Goal: Task Accomplishment & Management: Complete application form

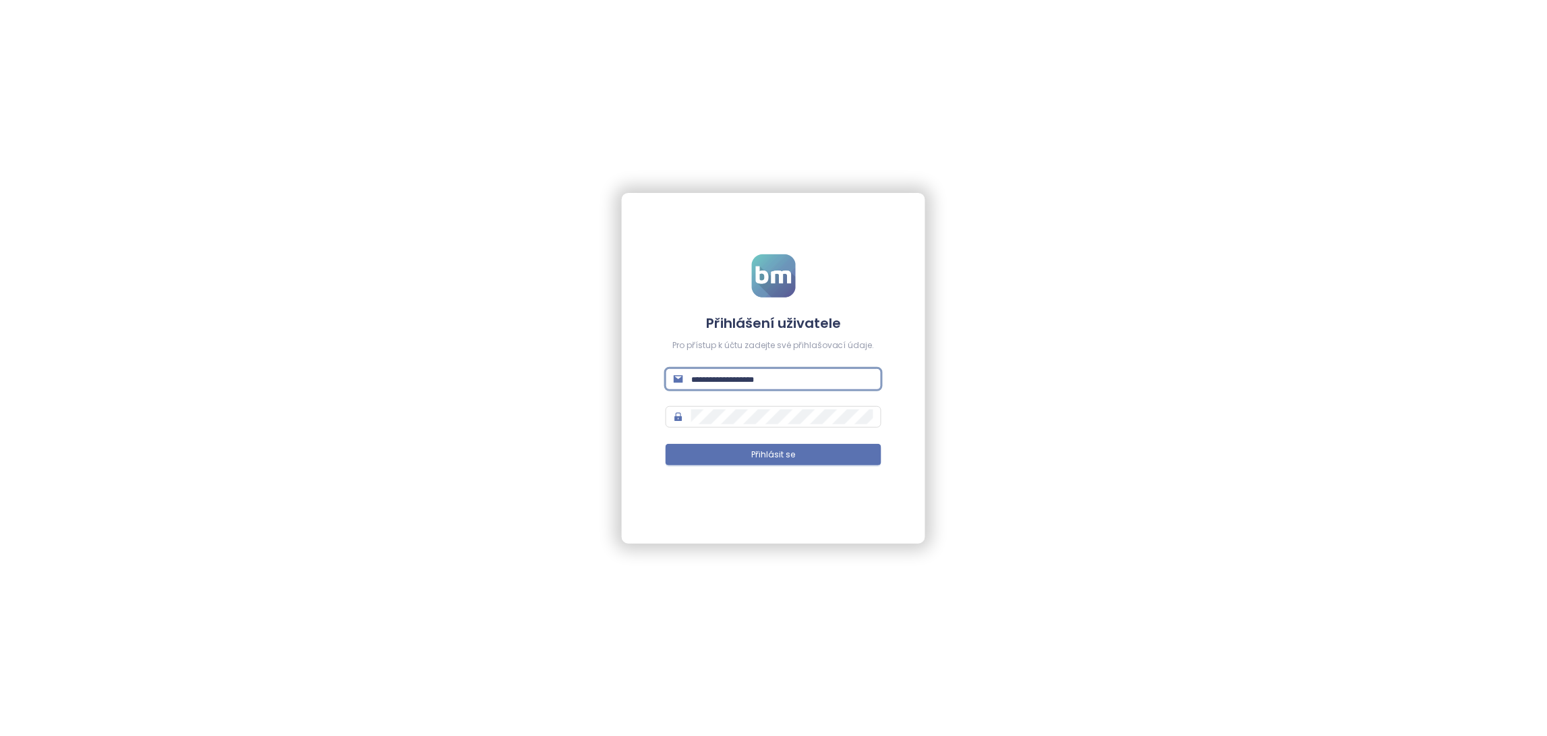
click at [738, 377] on input "text" at bounding box center [782, 379] width 182 height 15
type input "**********"
click at [753, 452] on span "Přihlásit se" at bounding box center [774, 454] width 44 height 13
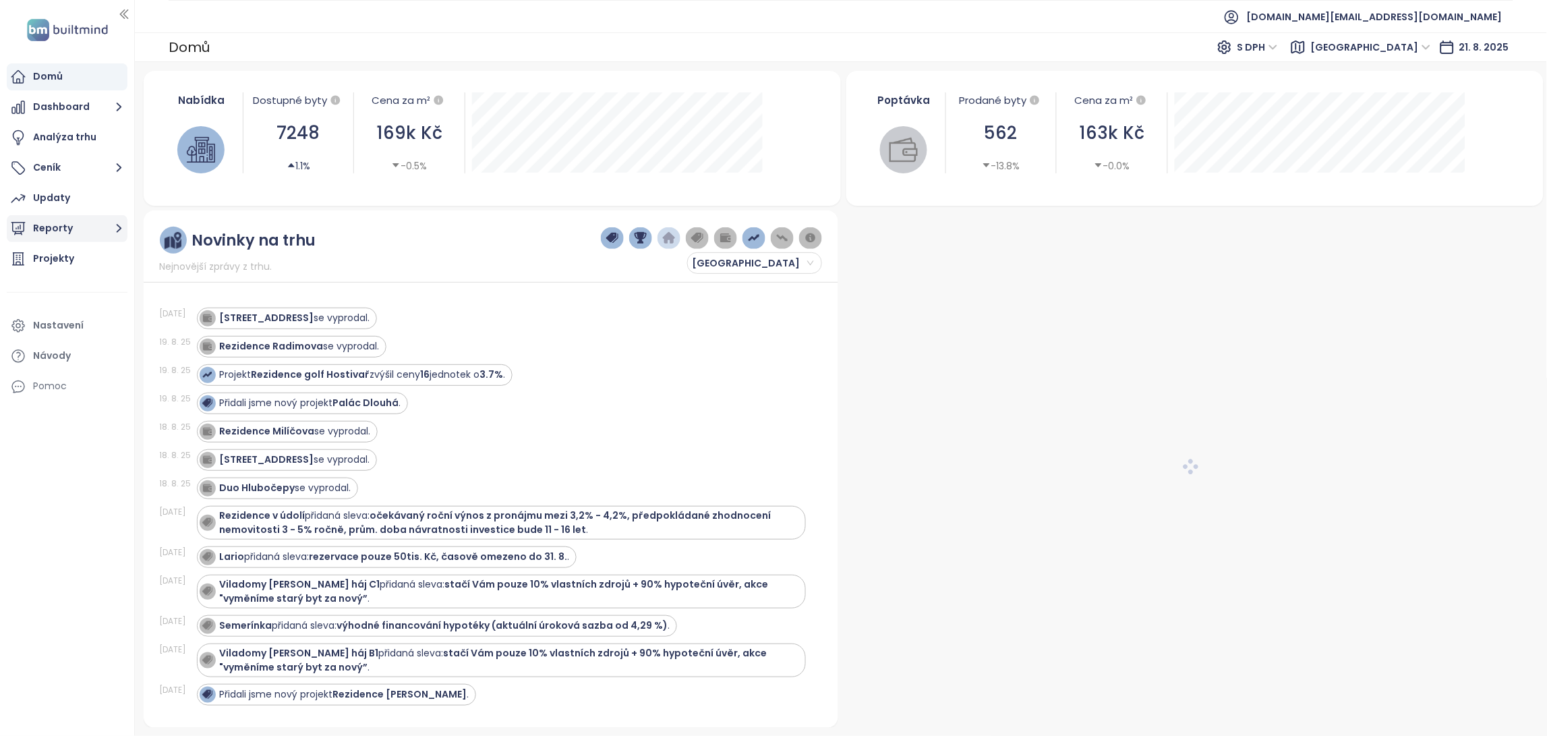
click at [86, 235] on button "Reporty" at bounding box center [67, 228] width 121 height 27
click at [89, 227] on button "Reporty" at bounding box center [67, 228] width 121 height 27
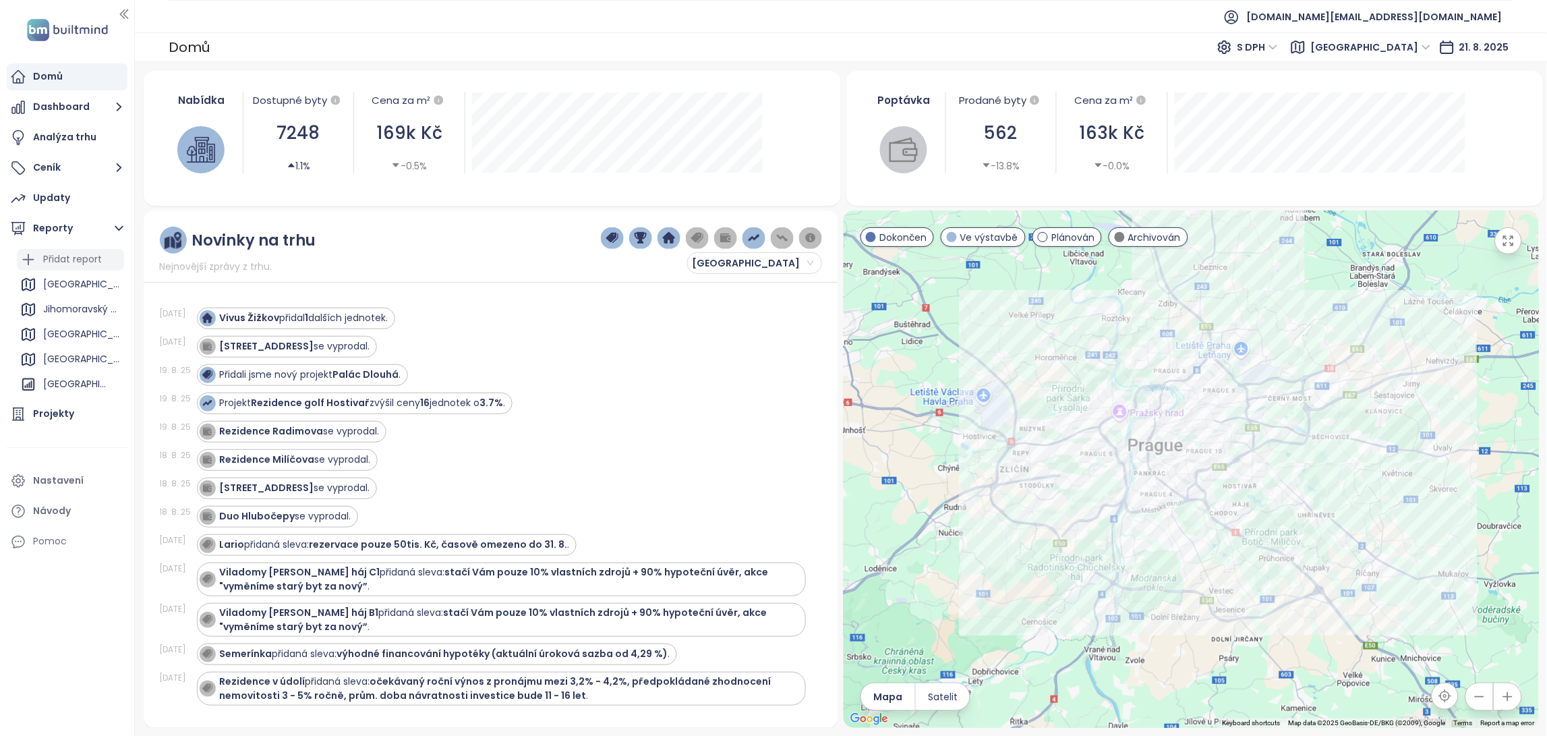
click at [82, 260] on div "Přidat report" at bounding box center [72, 259] width 59 height 17
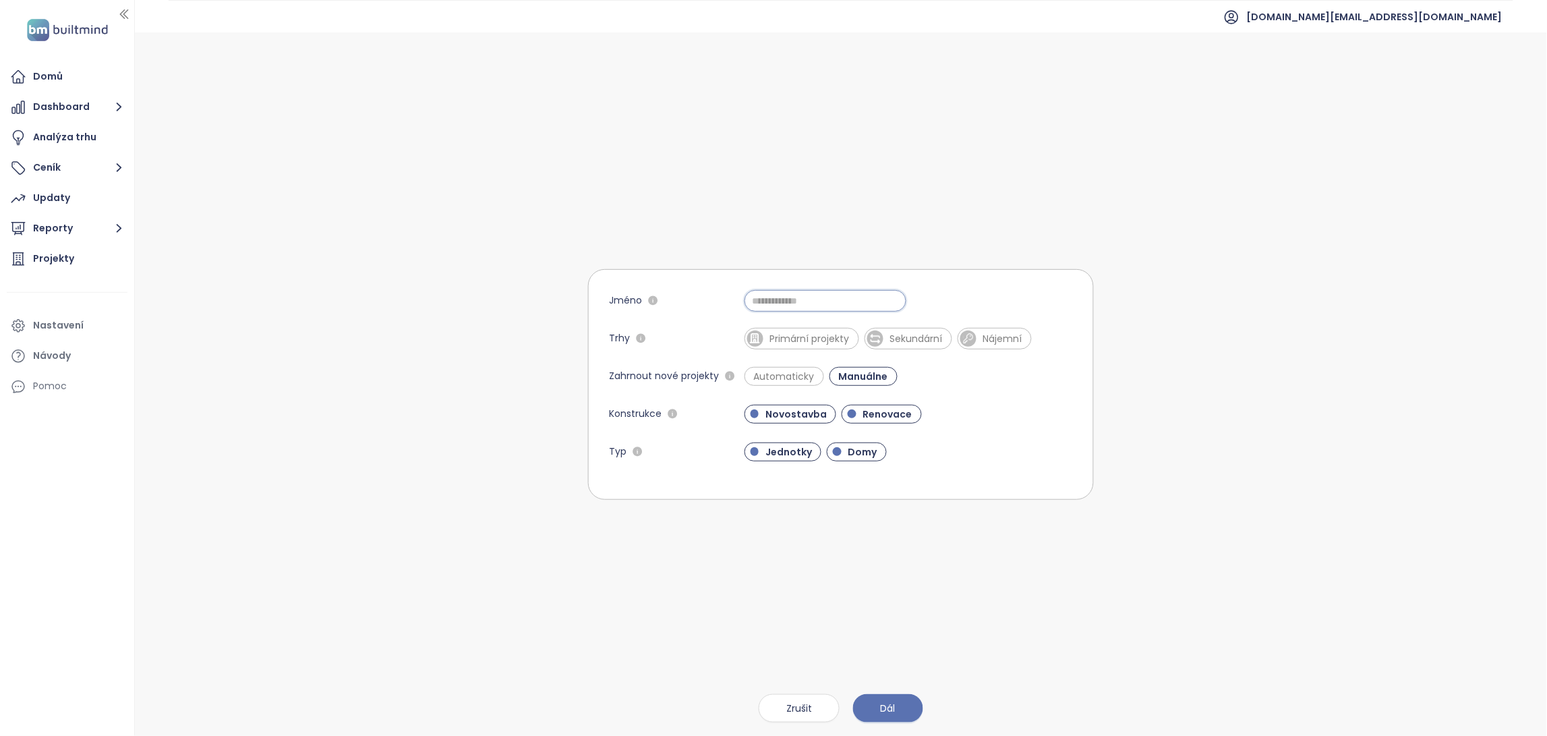
click at [775, 310] on input "Jméno" at bounding box center [825, 301] width 162 height 22
type input "**********"
click at [799, 343] on span "Primární projekty" at bounding box center [809, 338] width 93 height 13
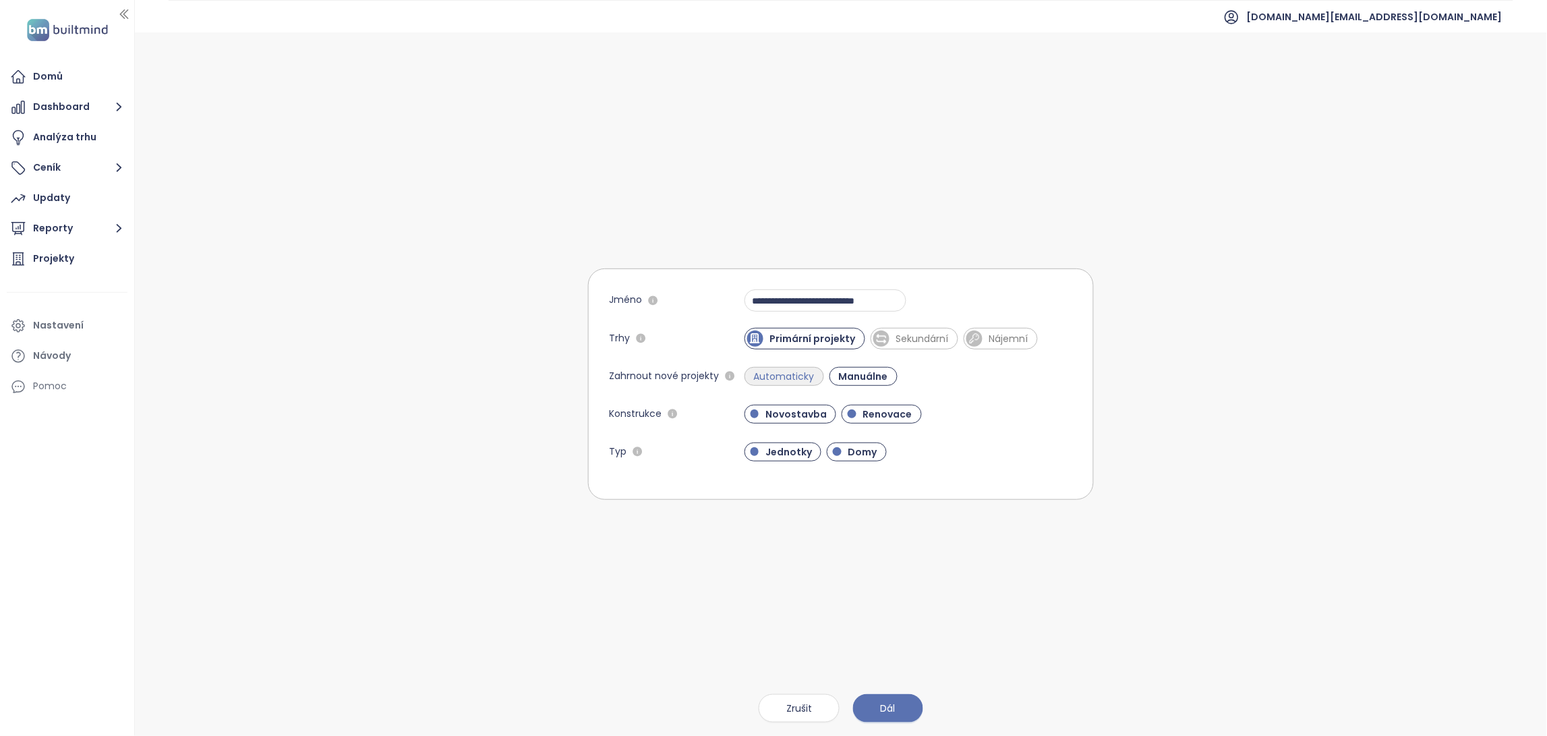
click at [787, 373] on span "Automaticky" at bounding box center [784, 375] width 74 height 13
click at [866, 409] on span "Renovace" at bounding box center [887, 413] width 63 height 13
click at [852, 452] on span "Domy" at bounding box center [862, 451] width 42 height 13
click at [889, 710] on span "Dál" at bounding box center [888, 708] width 15 height 15
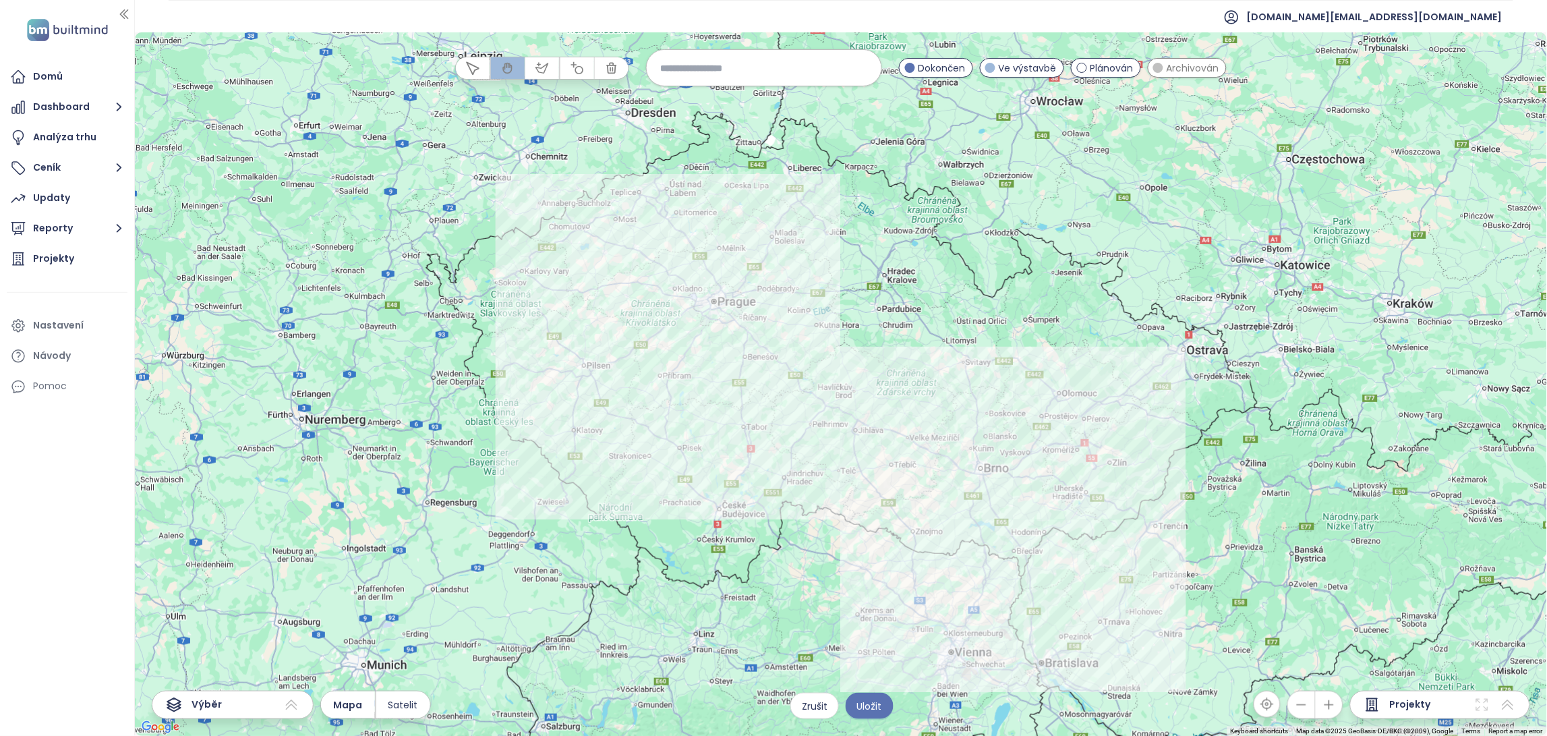
click at [774, 384] on div at bounding box center [841, 383] width 1412 height 703
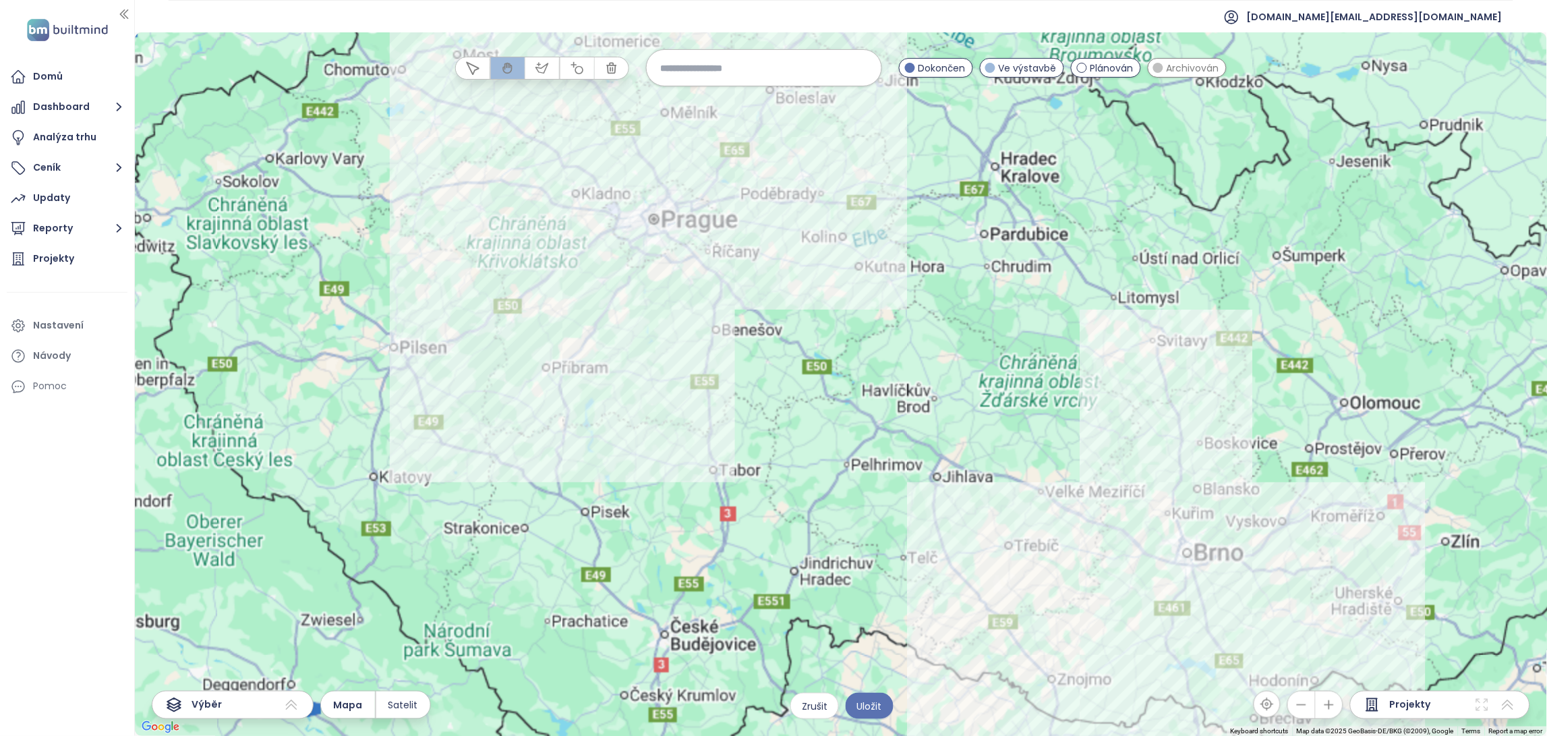
click at [774, 384] on div at bounding box center [841, 383] width 1412 height 703
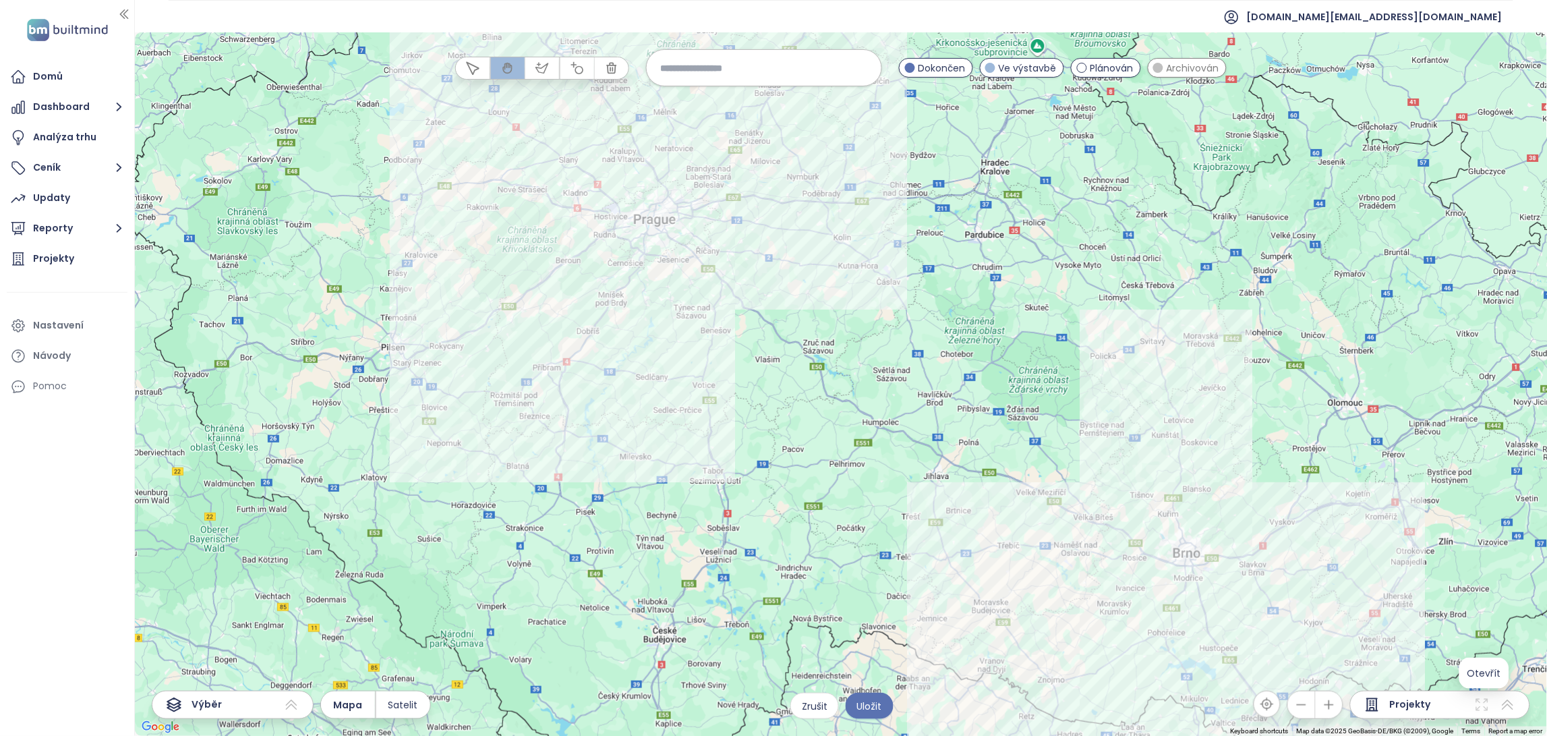
click at [1480, 711] on icon at bounding box center [1482, 704] width 16 height 16
click at [1508, 699] on icon at bounding box center [1508, 704] width 16 height 16
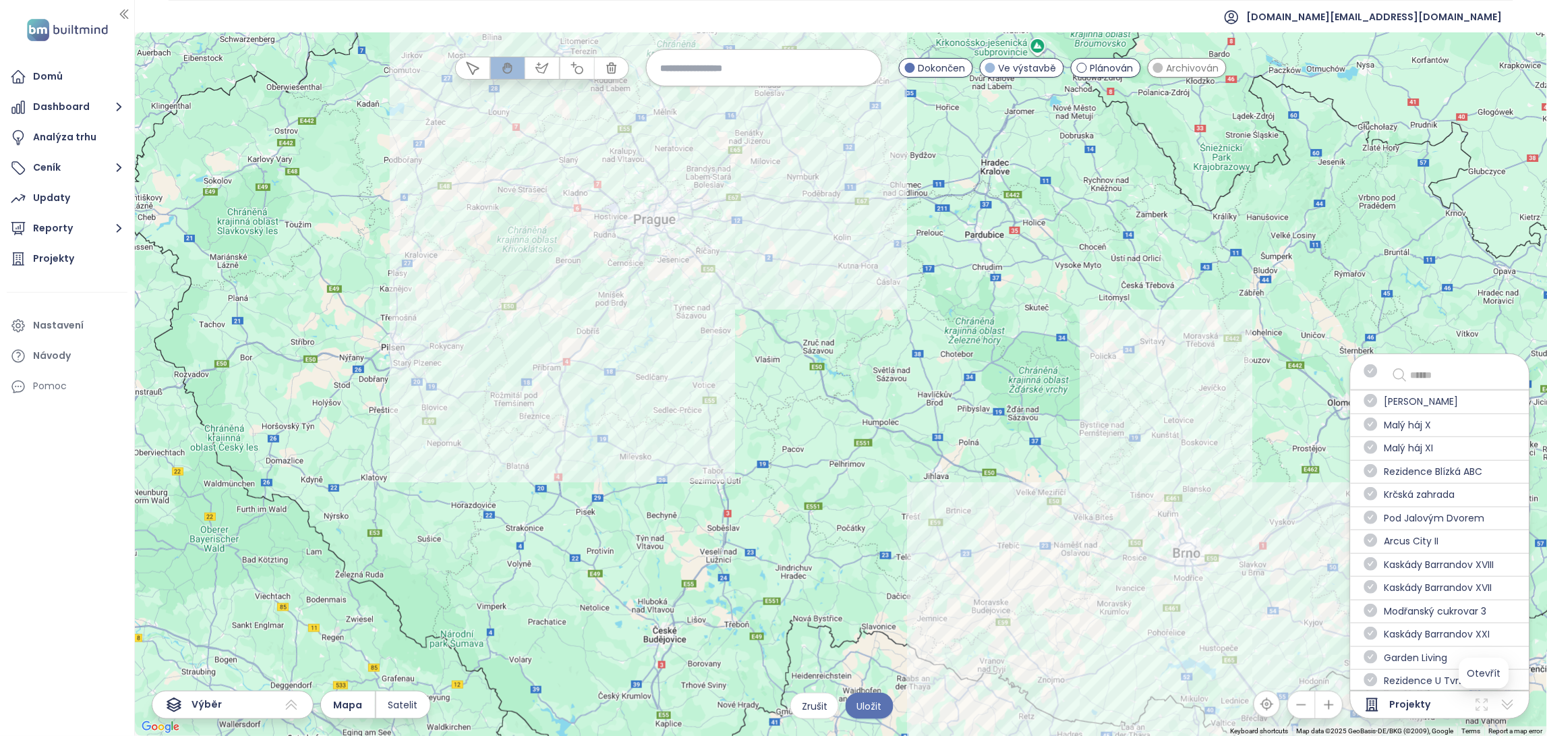
click at [1475, 701] on icon at bounding box center [1482, 704] width 16 height 16
click at [1421, 704] on div "Projekty" at bounding box center [1440, 704] width 180 height 28
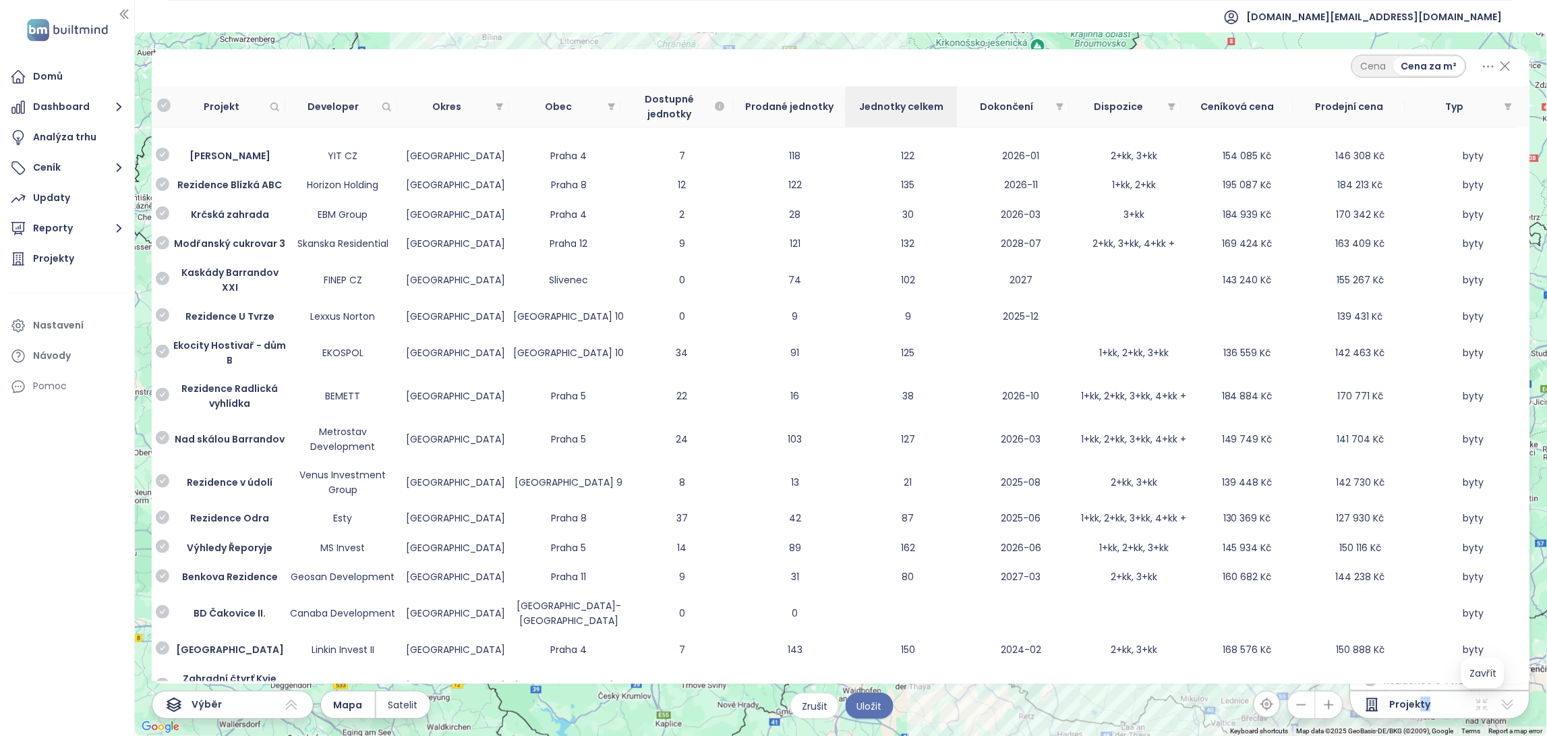
click at [943, 100] on div "Jednotky celkem" at bounding box center [901, 106] width 101 height 15
click at [919, 105] on span "Jednotky celkem" at bounding box center [901, 106] width 101 height 15
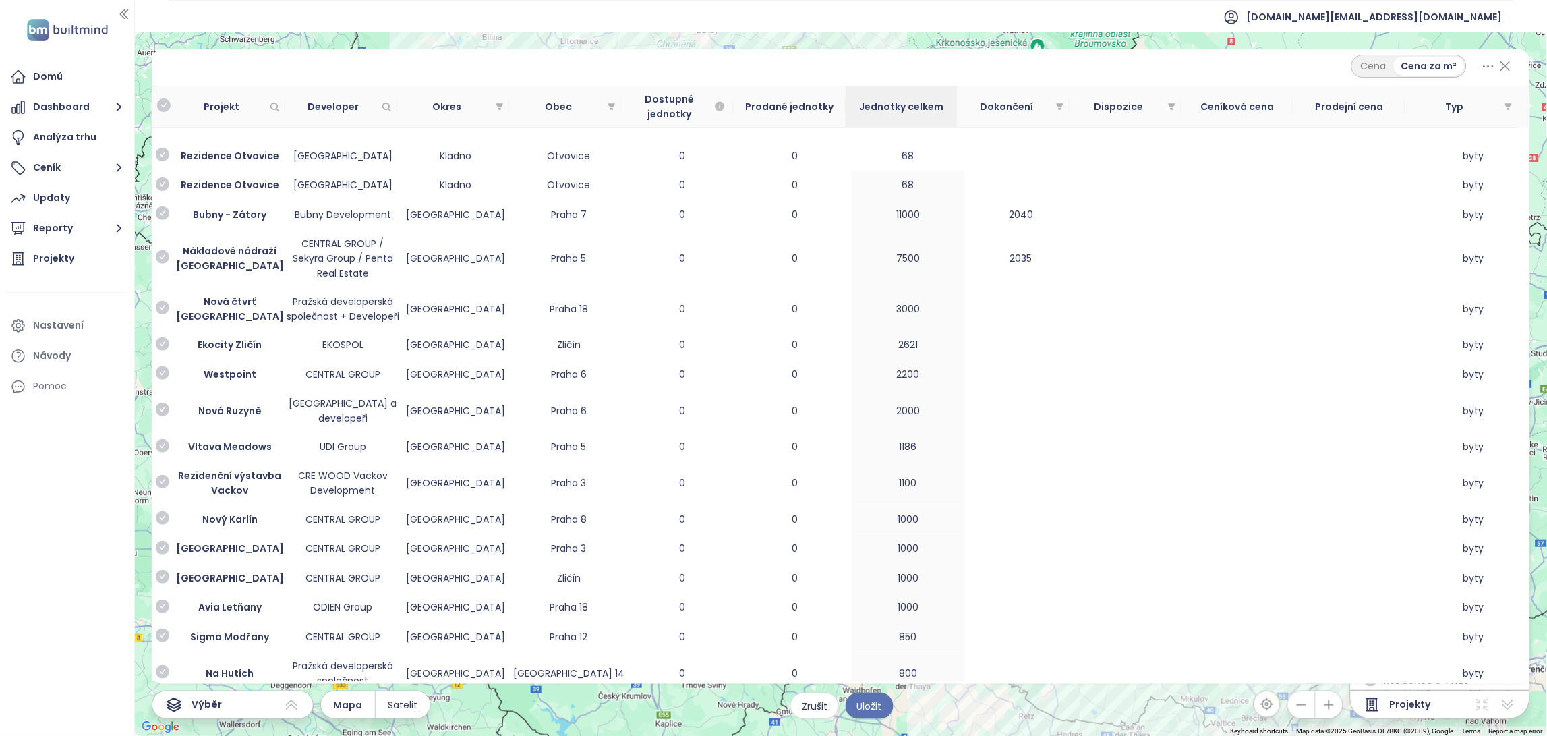
click at [1515, 73] on div "Cena Cena za m²" at bounding box center [841, 68] width 1378 height 38
click at [1505, 68] on icon at bounding box center [1505, 66] width 17 height 23
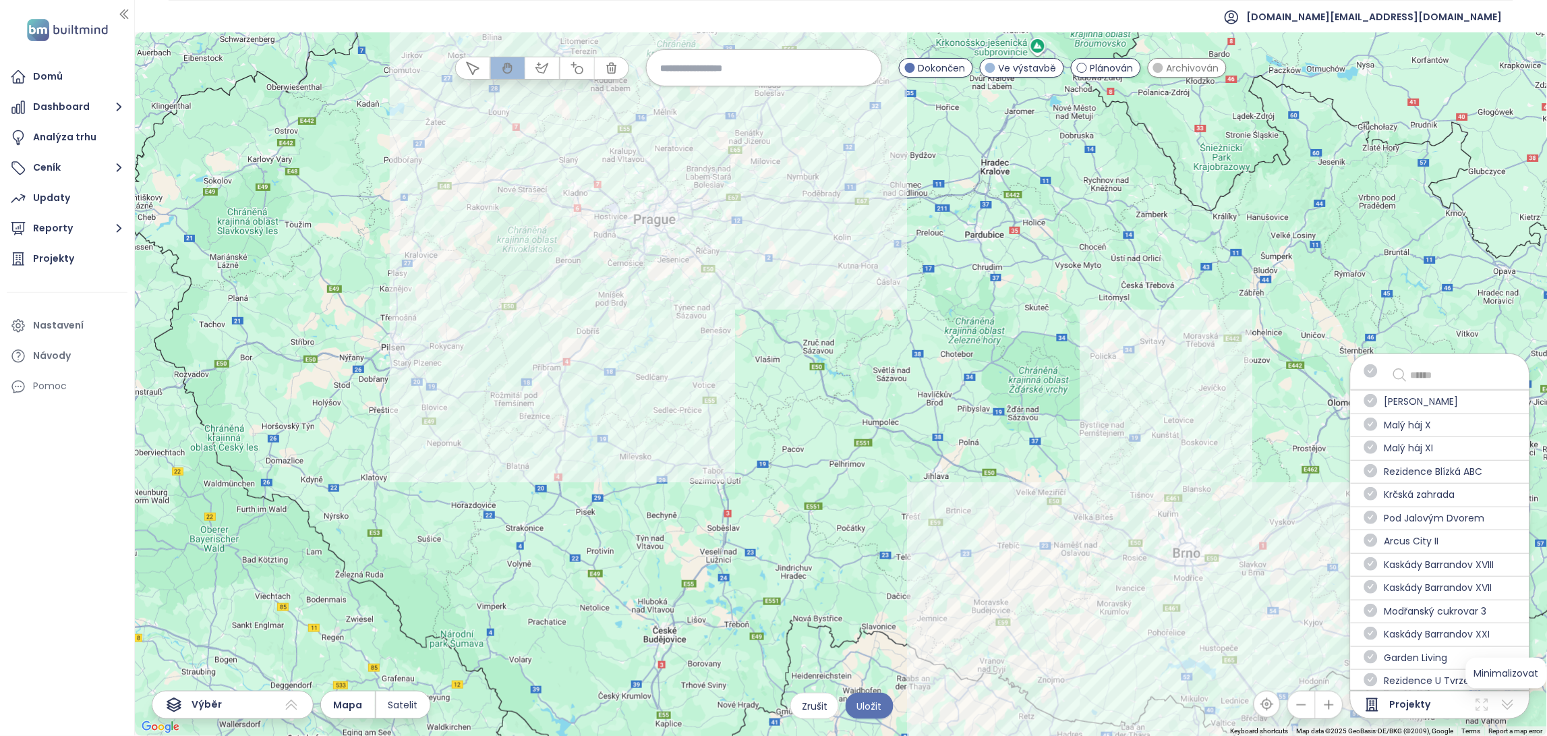
click at [1504, 701] on icon at bounding box center [1507, 705] width 11 height 10
